Goal: Contribute content: Contribute content

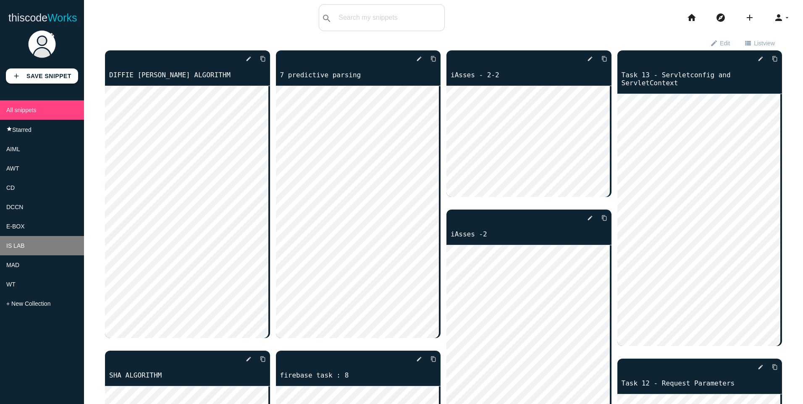
click at [18, 249] on span "IS LAB" at bounding box center [15, 245] width 18 height 7
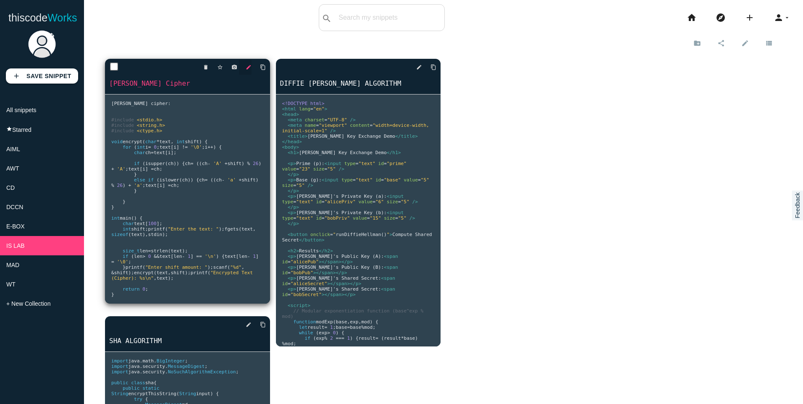
click at [249, 63] on icon "edit" at bounding box center [249, 67] width 6 height 15
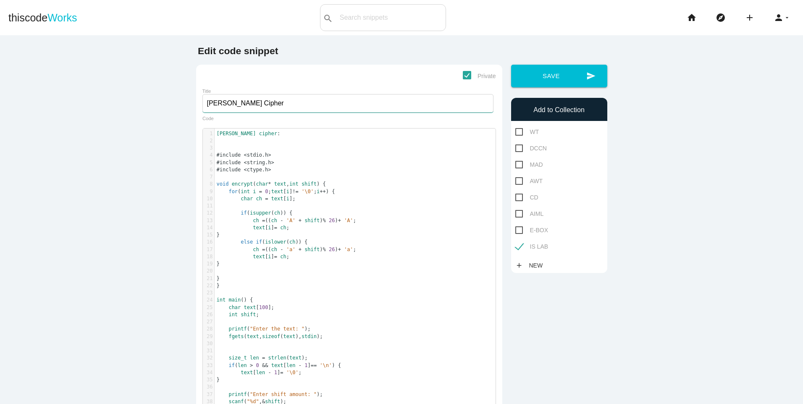
click at [202, 107] on input "Ceaser Cipher" at bounding box center [347, 103] width 291 height 18
type input "1A Ceaser Cipher"
click at [568, 82] on button "send Save" at bounding box center [559, 76] width 96 height 23
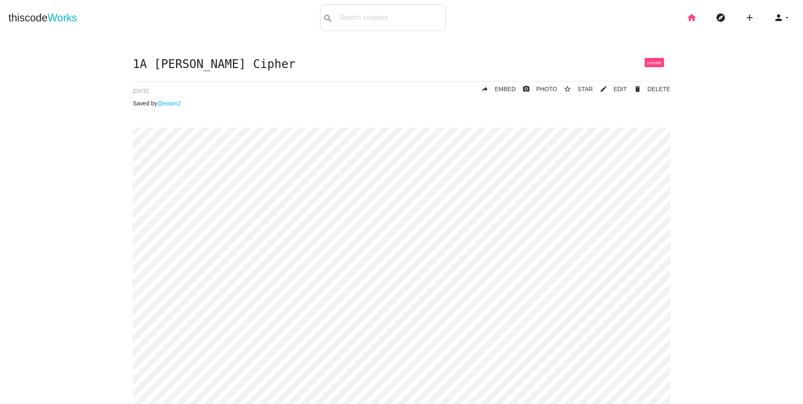
click at [687, 19] on icon "home" at bounding box center [692, 17] width 10 height 27
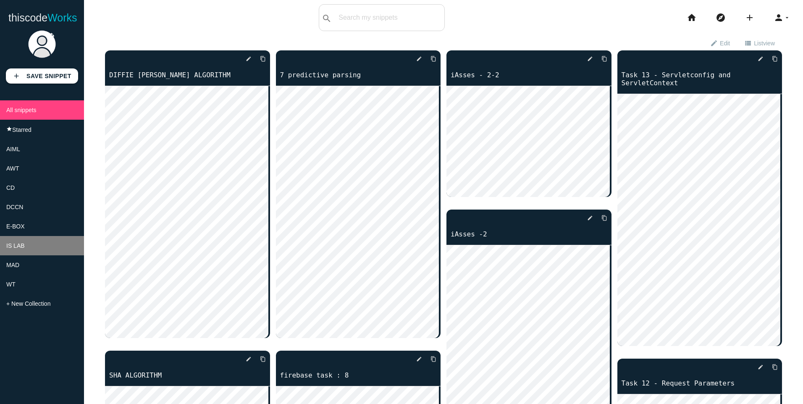
click at [20, 248] on li "IS LAB" at bounding box center [42, 245] width 84 height 19
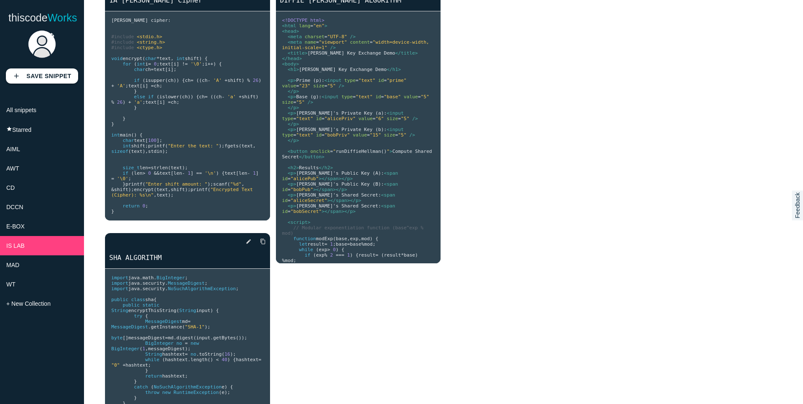
scroll to position [84, 0]
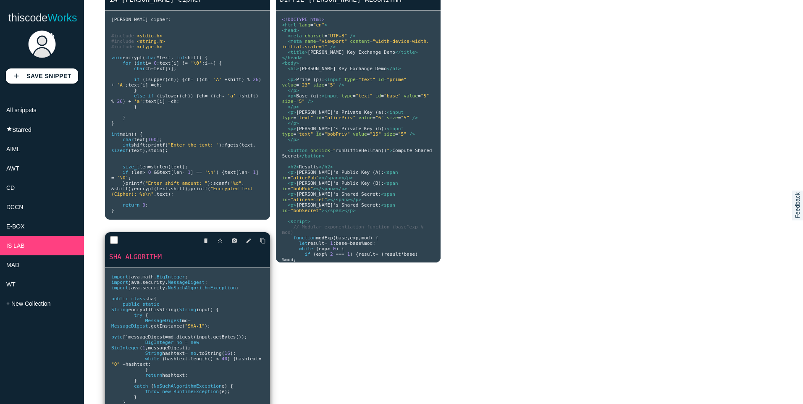
click at [135, 262] on link "SHA ALGORITHM" at bounding box center [187, 257] width 165 height 10
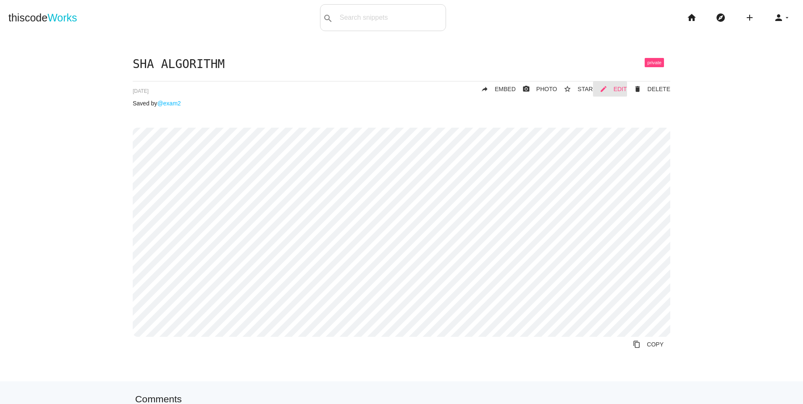
click at [602, 89] on icon "mode_edit" at bounding box center [604, 88] width 8 height 15
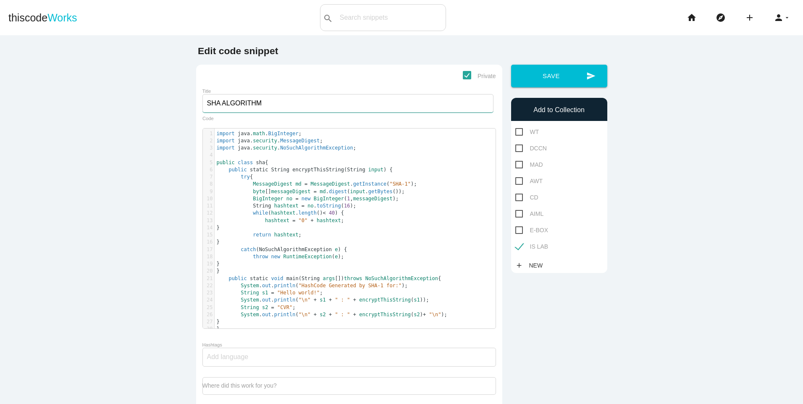
click at [202, 107] on input "SHA ALGORITHM" at bounding box center [347, 103] width 291 height 18
type input "6 SHA ALGORITHM"
click at [550, 77] on button "send Save" at bounding box center [559, 76] width 96 height 23
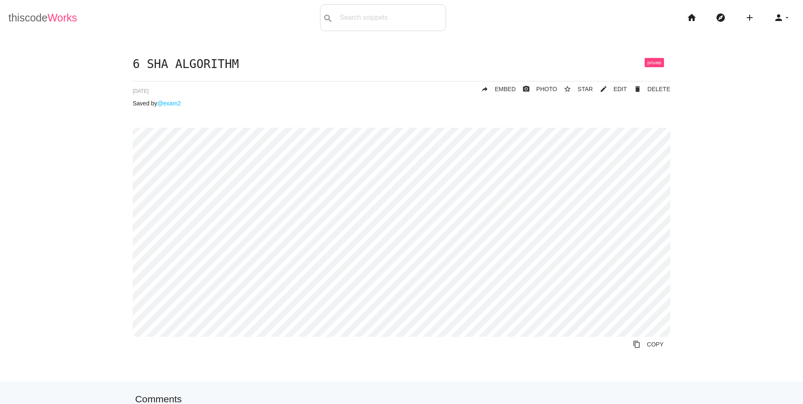
click at [30, 22] on link "thiscode Works" at bounding box center [42, 17] width 69 height 27
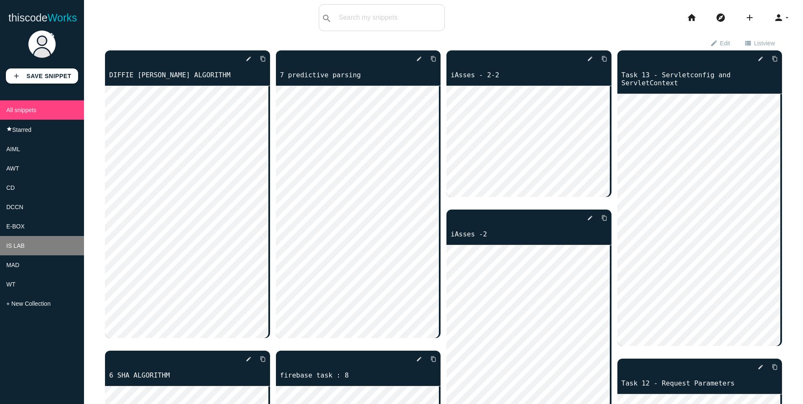
click at [9, 249] on span "IS LAB" at bounding box center [15, 245] width 18 height 7
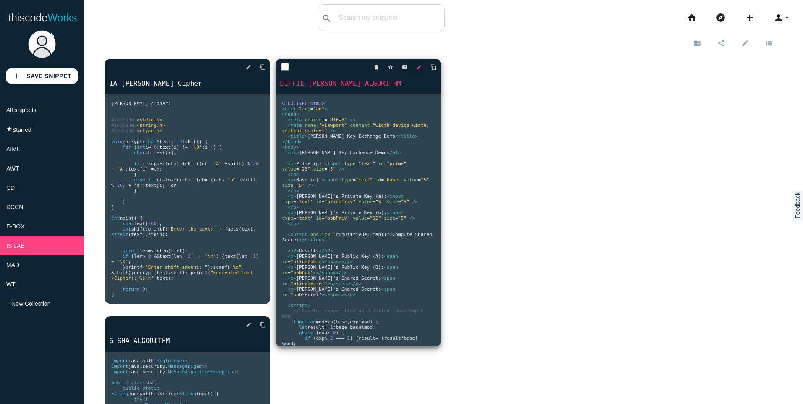
click at [417, 68] on icon "edit" at bounding box center [419, 67] width 6 height 15
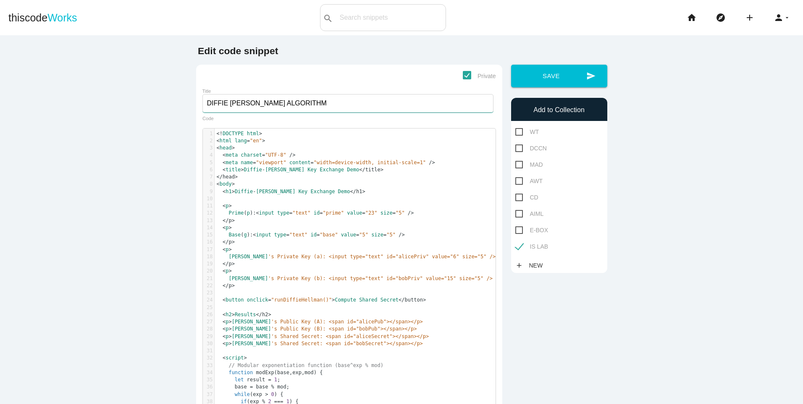
click at [202, 103] on input "DIFFIE HELLMAN ALGORITHM" at bounding box center [347, 103] width 291 height 18
type input "5 DIFFIE [PERSON_NAME] ALGORITHM"
click at [522, 69] on button "send Save" at bounding box center [559, 76] width 96 height 23
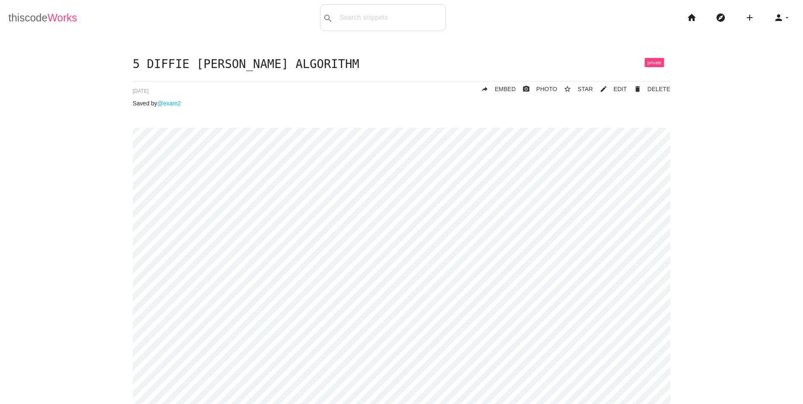
click at [33, 13] on link "thiscode Works" at bounding box center [42, 17] width 69 height 27
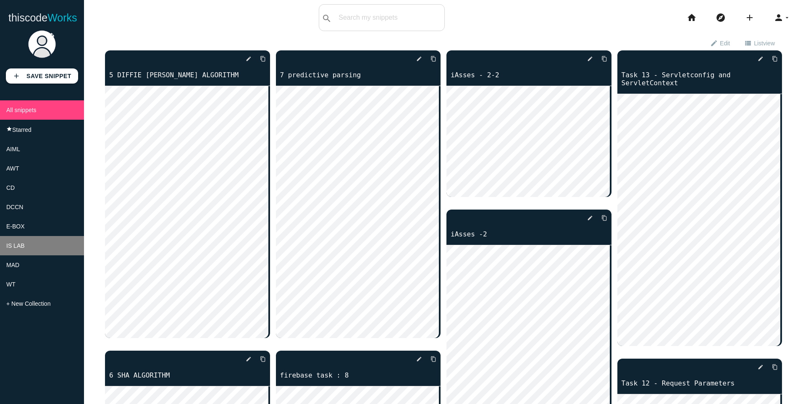
click at [14, 247] on li "IS LAB" at bounding box center [42, 245] width 84 height 19
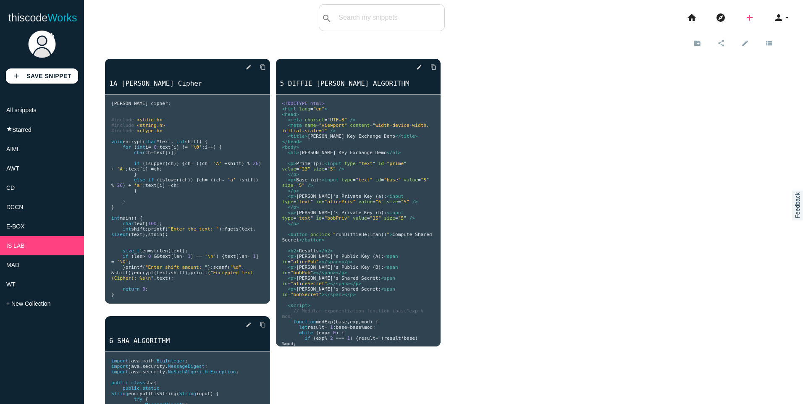
click at [745, 16] on icon "add" at bounding box center [750, 17] width 10 height 27
click at [754, 18] on link "code Snippet" at bounding box center [767, 14] width 59 height 21
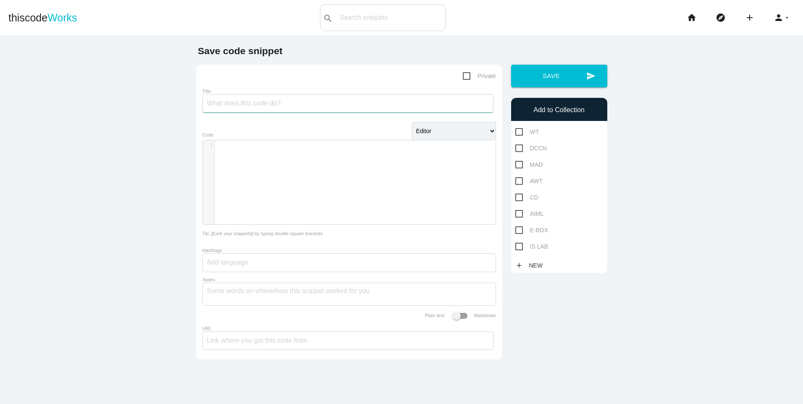
click at [241, 99] on input "Title" at bounding box center [347, 103] width 291 height 18
type input "1B SUBSTITUTION CIPHER"
click at [467, 73] on span "Private" at bounding box center [479, 76] width 33 height 10
click at [467, 73] on input "Private" at bounding box center [465, 73] width 5 height 5
checkbox input "true"
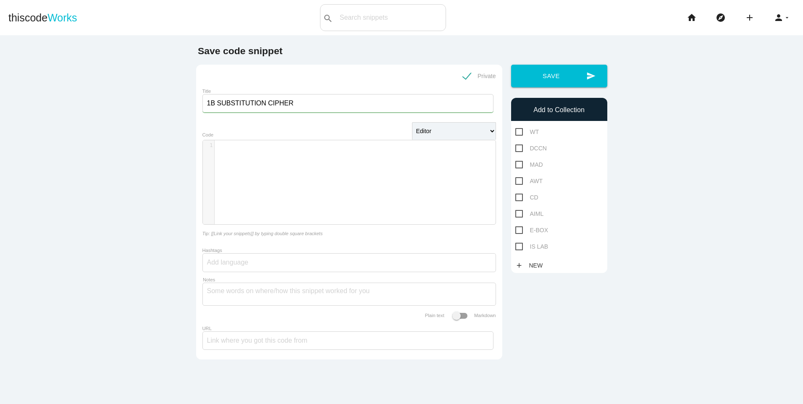
click at [520, 249] on span "IS LAB" at bounding box center [531, 246] width 33 height 10
click at [520, 247] on input "IS LAB" at bounding box center [517, 243] width 5 height 5
checkbox input "true"
click at [531, 67] on button "send Save" at bounding box center [559, 76] width 96 height 23
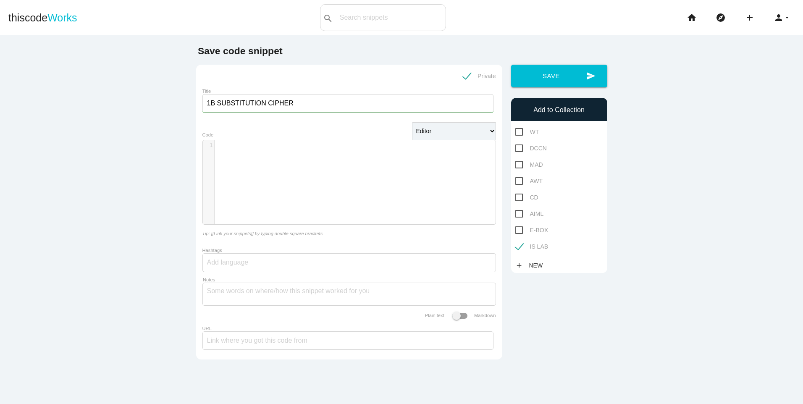
click at [308, 155] on div "​ x 1 ​" at bounding box center [355, 188] width 305 height 97
type textarea "F"
type textarea "//"
click at [562, 73] on button "send Save" at bounding box center [559, 76] width 96 height 23
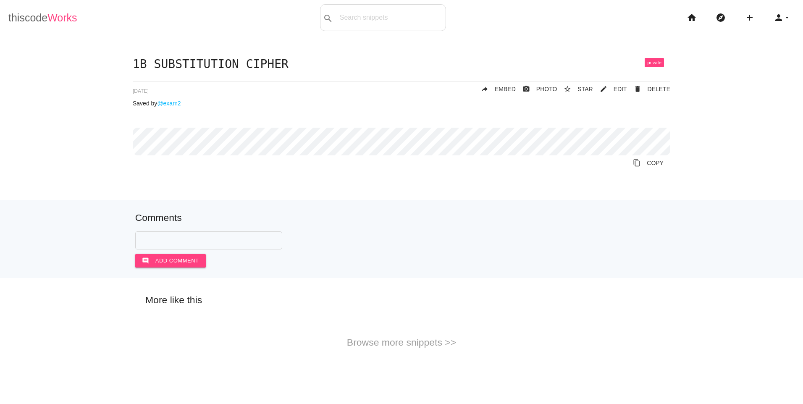
click at [34, 18] on link "thiscode Works" at bounding box center [42, 17] width 69 height 27
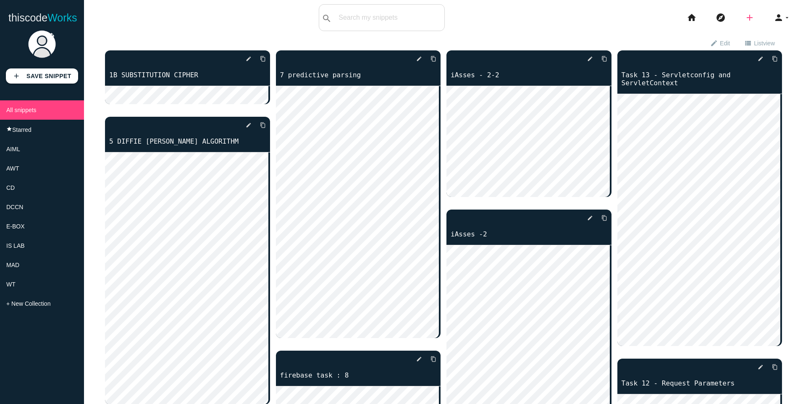
click at [745, 16] on icon "add" at bounding box center [750, 17] width 10 height 27
click at [753, 13] on link "code Snippet" at bounding box center [767, 14] width 59 height 21
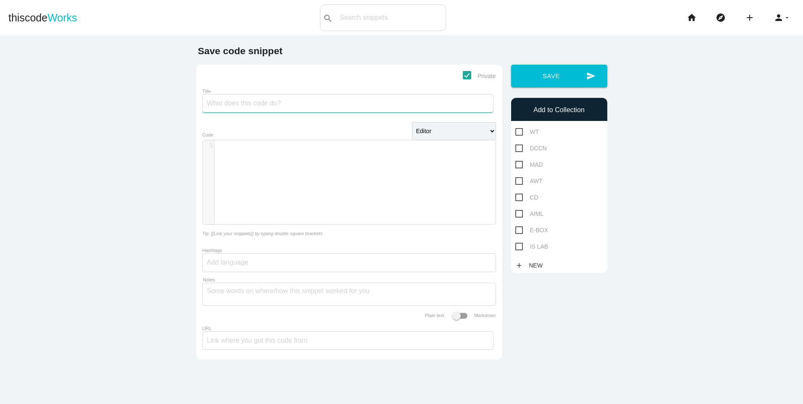
click at [240, 108] on input "Title" at bounding box center [347, 103] width 291 height 18
type input "1C HILL CIPHER"
click at [515, 248] on span "IS LAB" at bounding box center [531, 246] width 33 height 10
click at [515, 247] on input "IS LAB" at bounding box center [517, 243] width 5 height 5
checkbox input "true"
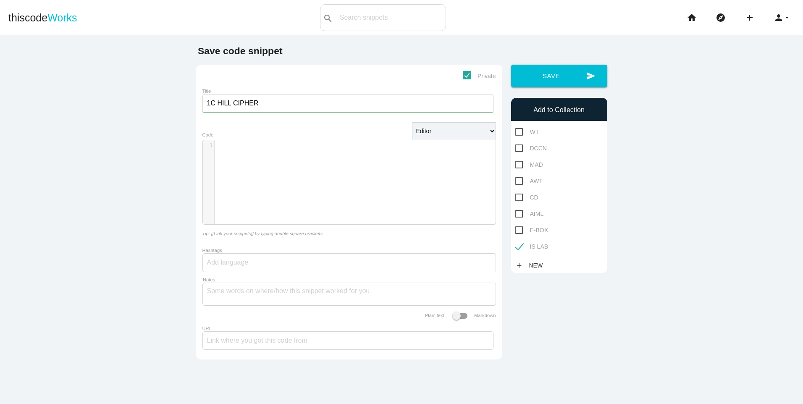
scroll to position [3, 0]
click at [357, 179] on div "​ x 1 ​" at bounding box center [355, 188] width 305 height 97
type textarea "//"
click at [518, 77] on button "send Save" at bounding box center [559, 76] width 96 height 23
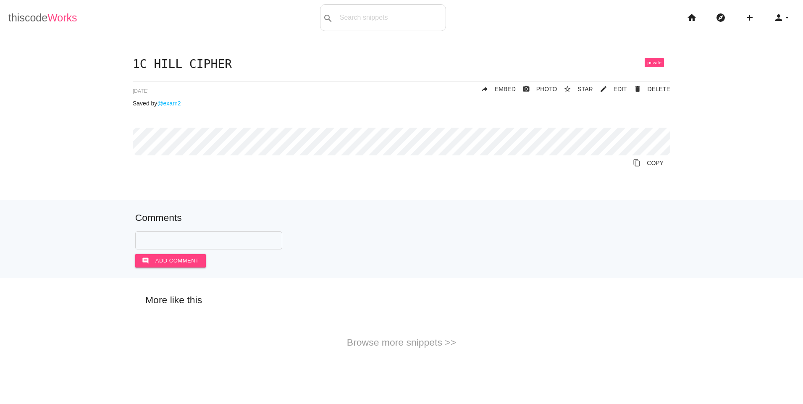
drag, startPoint x: 31, startPoint y: 14, endPoint x: 38, endPoint y: 16, distance: 7.4
click at [31, 14] on link "thiscode Works" at bounding box center [42, 17] width 69 height 27
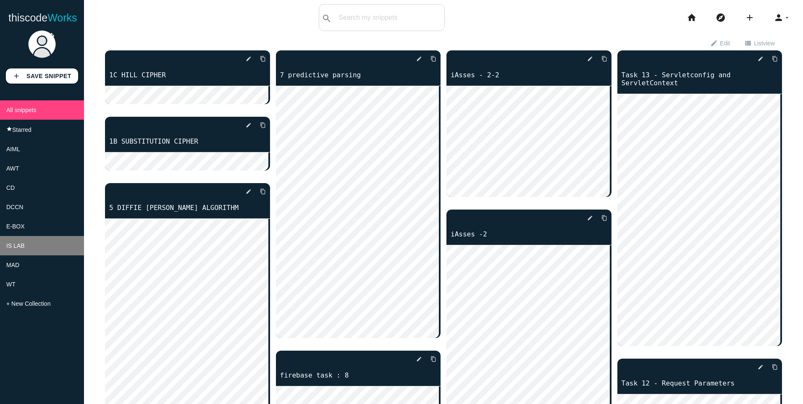
click at [27, 248] on li "IS LAB" at bounding box center [42, 245] width 84 height 19
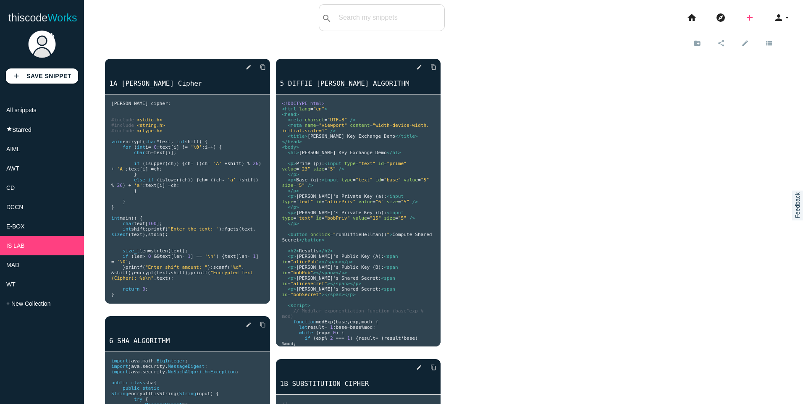
click at [745, 21] on icon "add" at bounding box center [750, 17] width 10 height 27
click at [755, 16] on link "code Snippet" at bounding box center [767, 14] width 59 height 21
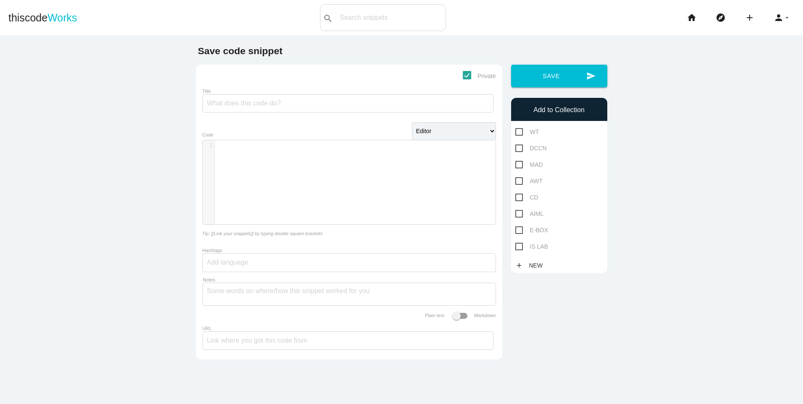
click at [515, 244] on span "IS LAB" at bounding box center [531, 246] width 33 height 10
click at [515, 244] on input "IS LAB" at bounding box center [517, 243] width 5 height 5
checkbox input "true"
click at [305, 104] on input "Title" at bounding box center [347, 103] width 291 height 18
type input "2 DES ALGORITHM"
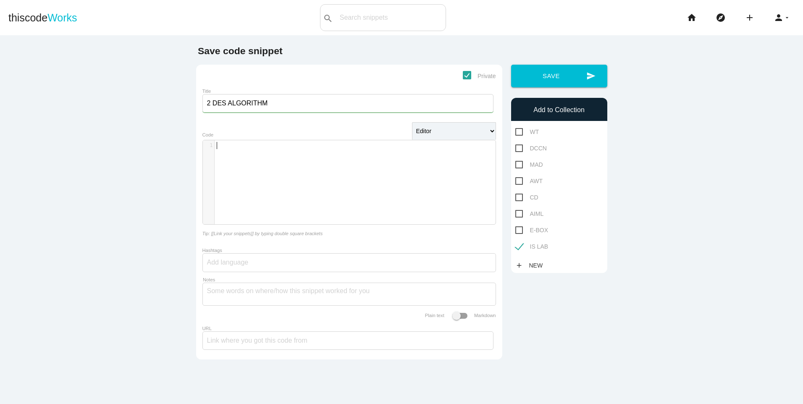
click at [258, 154] on div "​ x 1 ​" at bounding box center [355, 188] width 305 height 97
type textarea "//"
click at [567, 67] on button "send Save" at bounding box center [559, 76] width 96 height 23
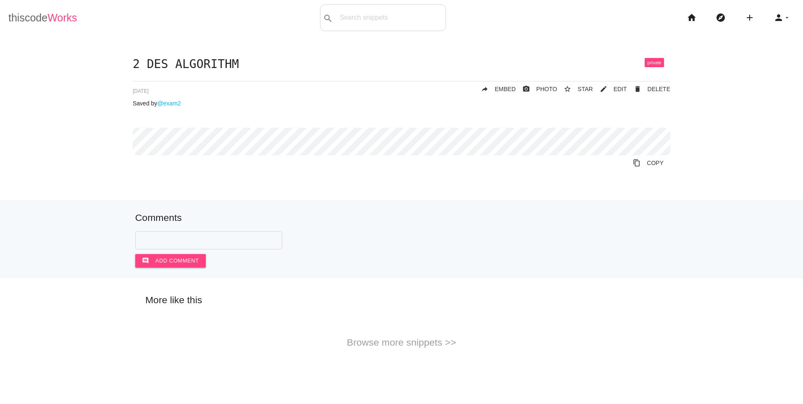
click at [42, 24] on link "thiscode Works" at bounding box center [42, 17] width 69 height 27
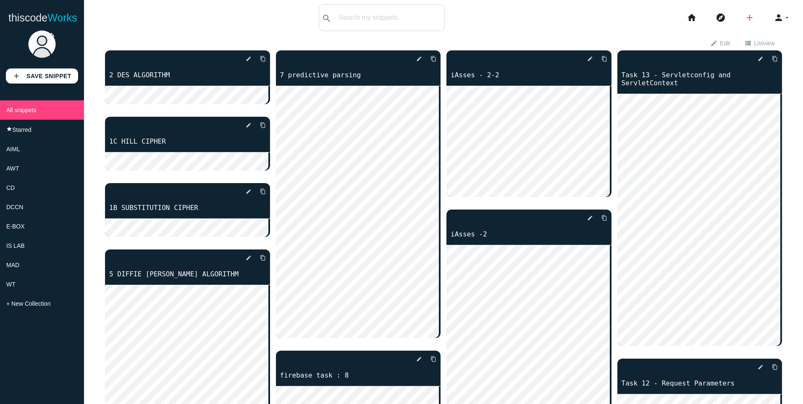
click at [745, 18] on icon "add" at bounding box center [750, 17] width 10 height 27
click at [751, 16] on link "code Snippet" at bounding box center [767, 14] width 59 height 21
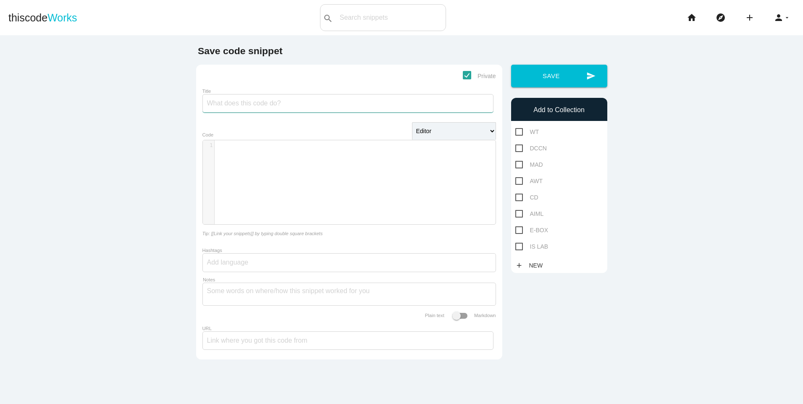
drag, startPoint x: 333, startPoint y: 104, endPoint x: 327, endPoint y: 102, distance: 5.6
click at [331, 104] on input "Title" at bounding box center [347, 103] width 291 height 18
type input "3 AES ALGORITHM"
click at [516, 246] on span "IS LAB" at bounding box center [531, 246] width 33 height 10
click at [516, 246] on input "IS LAB" at bounding box center [517, 243] width 5 height 5
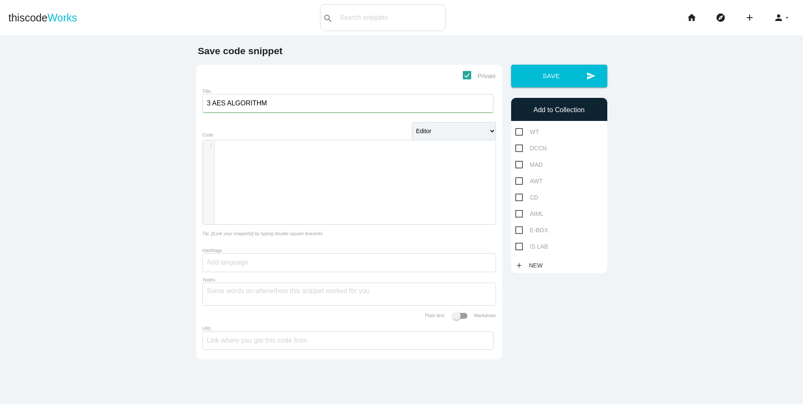
checkbox input "true"
click at [556, 73] on button "send Save" at bounding box center [559, 76] width 96 height 23
click at [398, 167] on div "​ x 1 ​" at bounding box center [355, 188] width 305 height 97
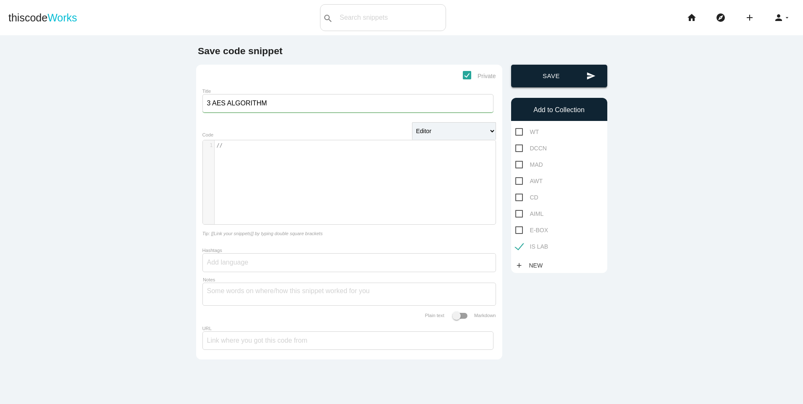
type textarea "//"
click at [517, 85] on button "send Save" at bounding box center [559, 76] width 96 height 23
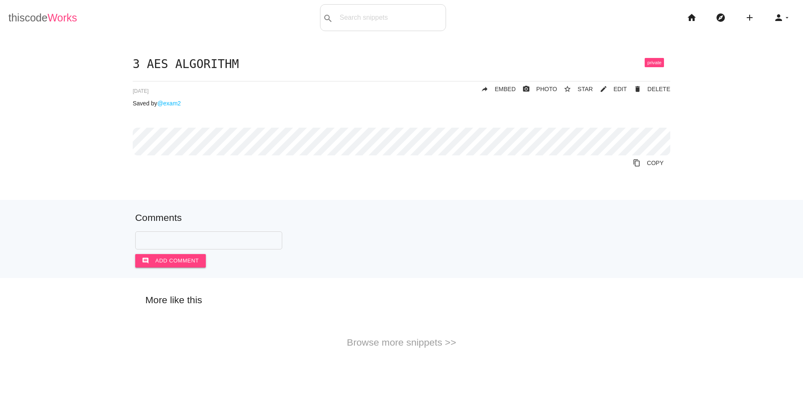
click at [26, 21] on link "thiscode Works" at bounding box center [42, 17] width 69 height 27
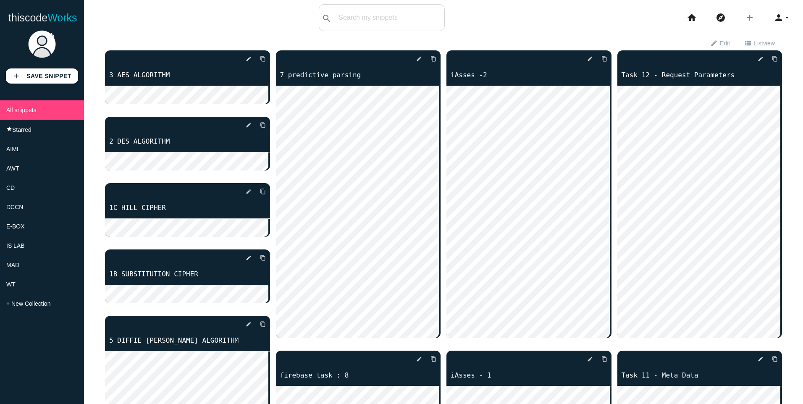
click at [745, 19] on icon "add" at bounding box center [750, 17] width 10 height 27
click at [771, 16] on link "code Snippet" at bounding box center [767, 14] width 59 height 21
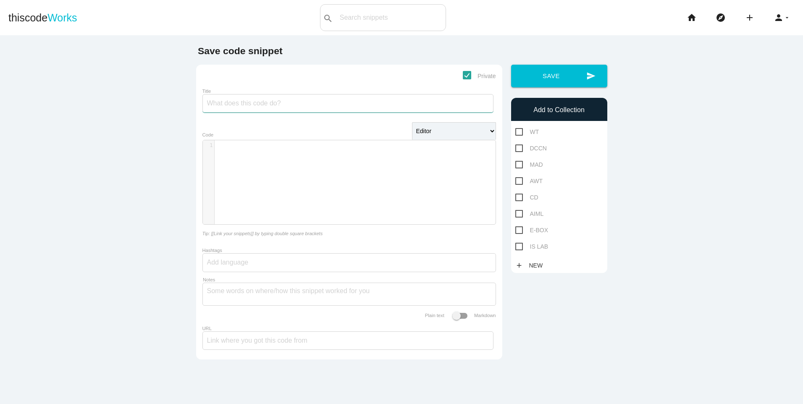
click at [271, 98] on input "Title" at bounding box center [347, 103] width 291 height 18
type input "4 RSA ALGORITHM"
click at [515, 249] on span "IS LAB" at bounding box center [531, 246] width 33 height 10
click at [515, 247] on input "IS LAB" at bounding box center [517, 243] width 5 height 5
checkbox input "true"
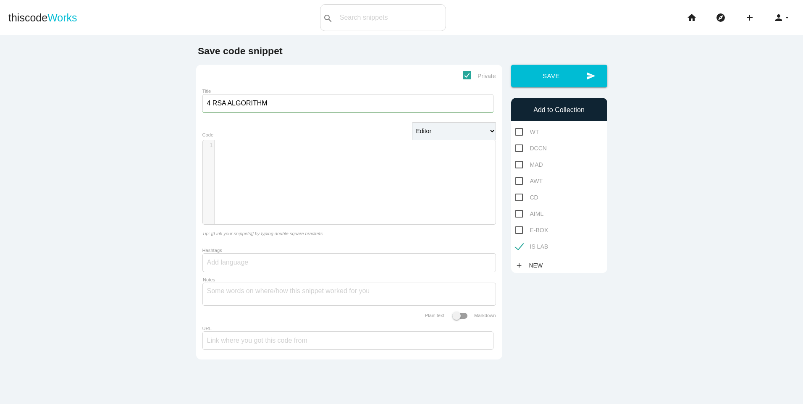
click at [407, 176] on div "​ x 1 ​" at bounding box center [355, 188] width 305 height 97
type textarea "//"
click at [577, 70] on button "send Save" at bounding box center [559, 76] width 96 height 23
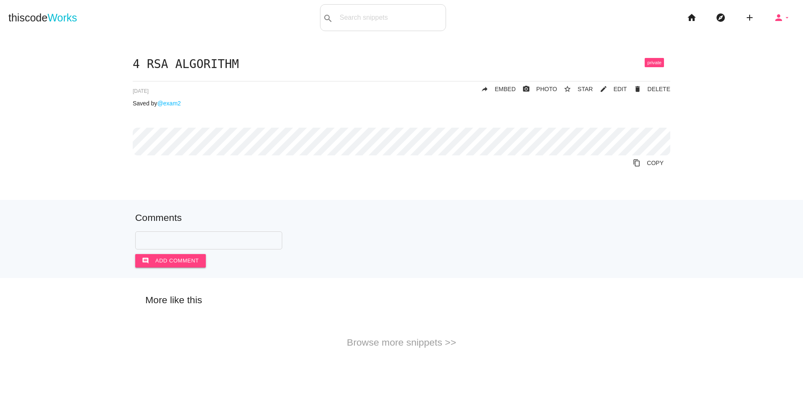
click at [775, 19] on icon "person" at bounding box center [779, 17] width 10 height 27
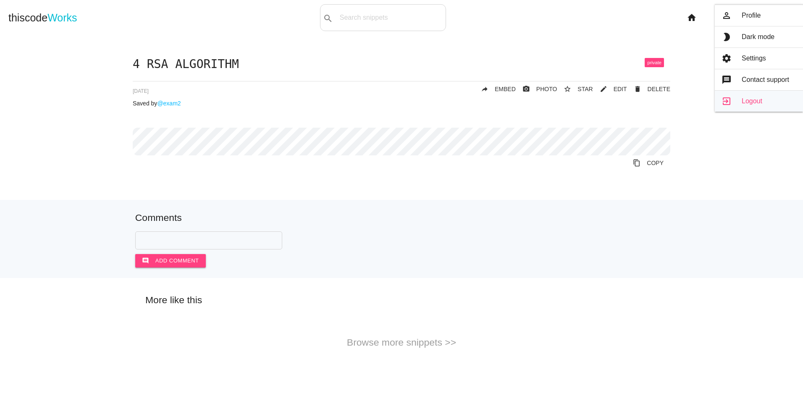
click at [755, 96] on link "exit_to_app Logout" at bounding box center [759, 101] width 88 height 21
